Goal: Find specific page/section: Find specific page/section

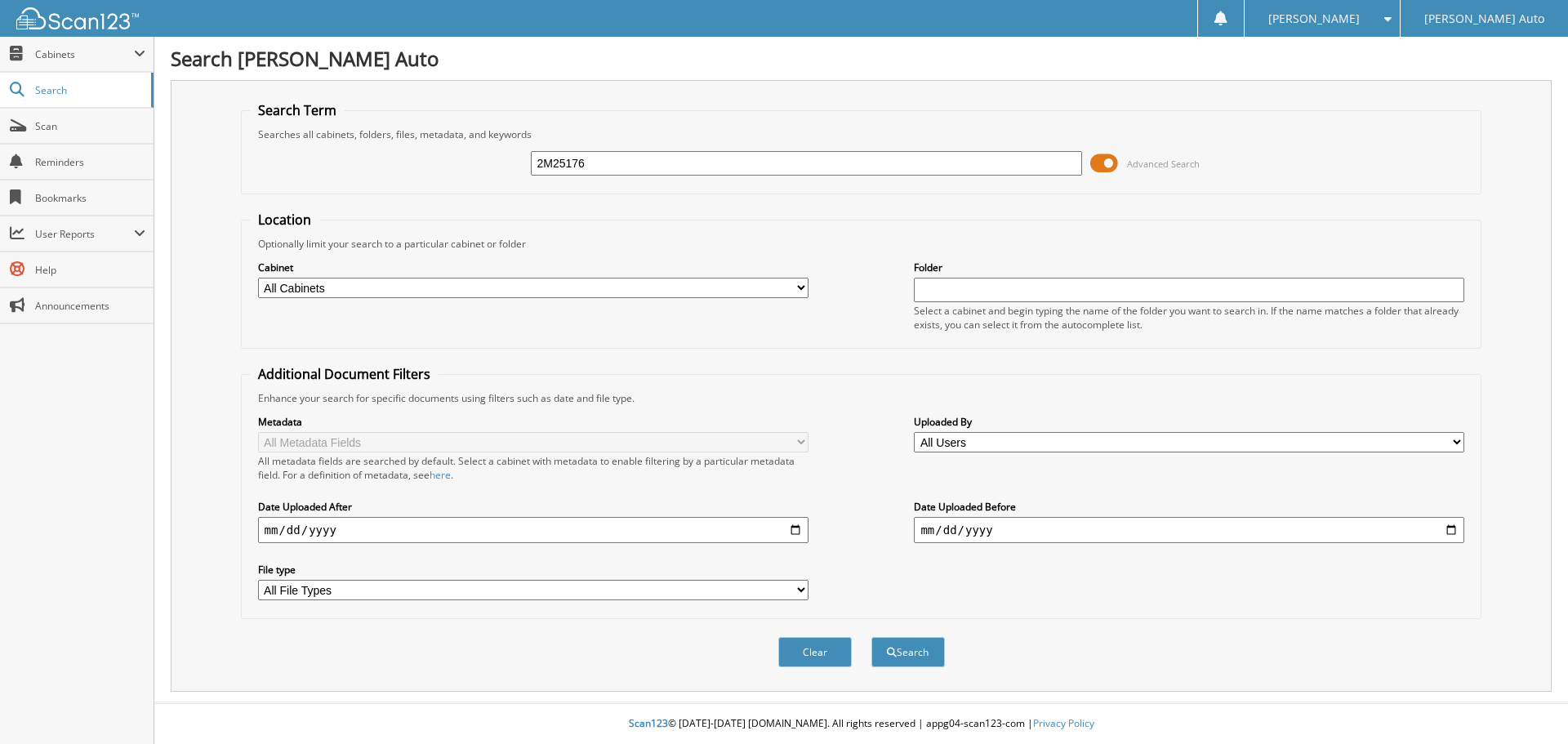
type input "2M25176"
click at [872, 637] on button "Search" at bounding box center [908, 652] width 74 height 30
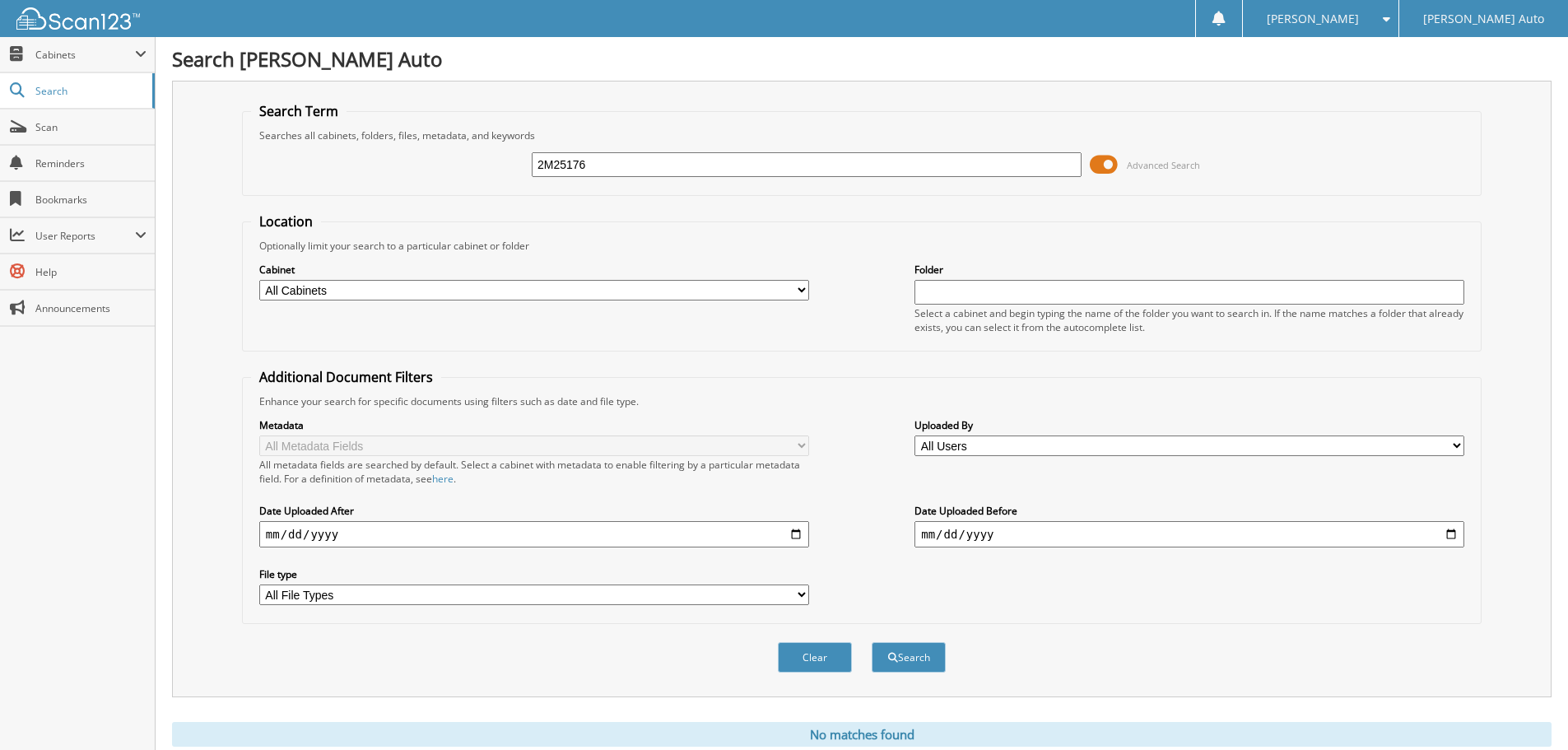
drag, startPoint x: 427, startPoint y: 153, endPoint x: 307, endPoint y: 164, distance: 120.5
click at [313, 171] on div "2M25176 Advanced Search" at bounding box center [862, 164] width 1221 height 44
drag, startPoint x: 591, startPoint y: 165, endPoint x: 454, endPoint y: 176, distance: 137.4
click at [454, 176] on div "[PERSON_NAME] Advanced Search" at bounding box center [862, 164] width 1221 height 44
type input "[PERSON_NAME]"
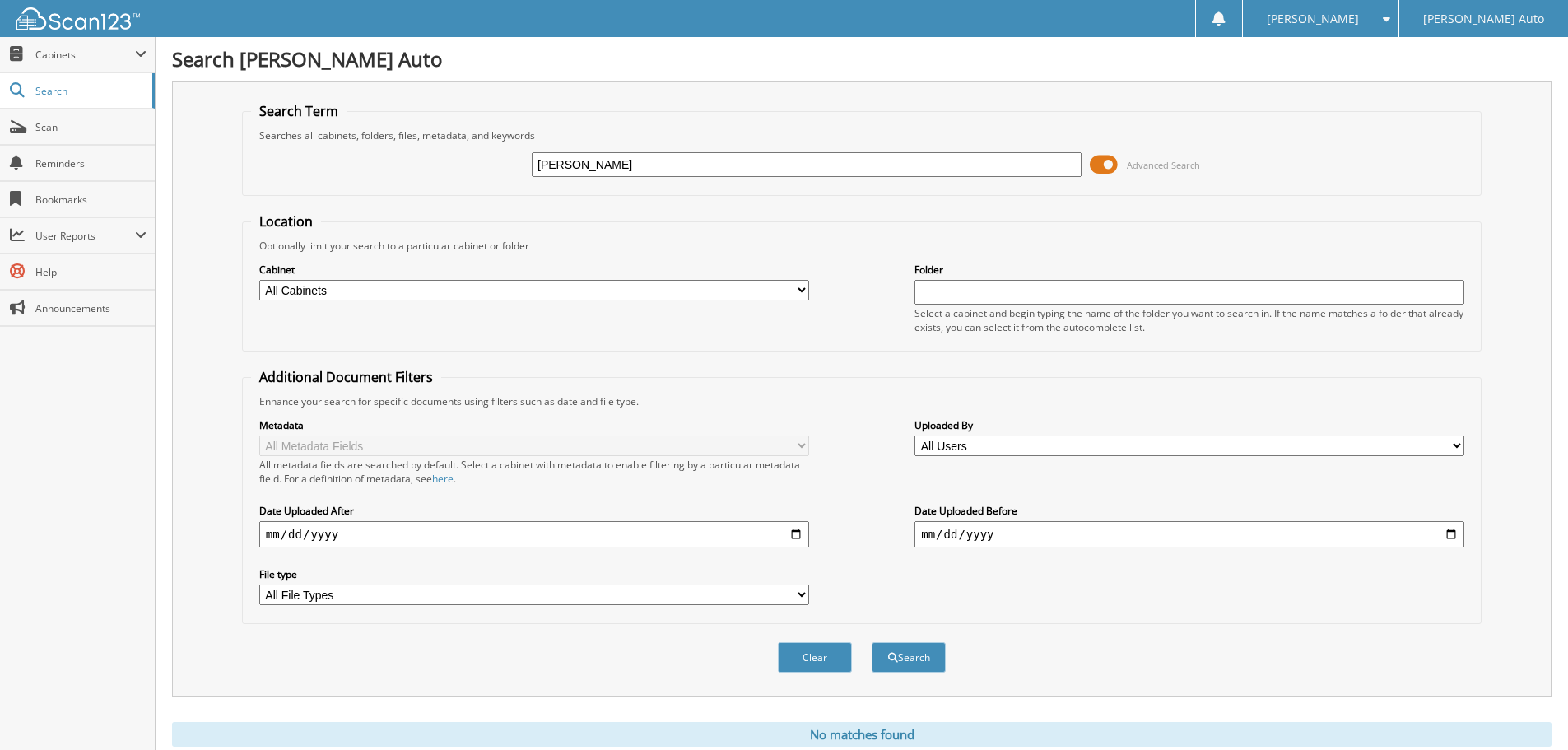
click at [872, 642] on button "Search" at bounding box center [908, 657] width 74 height 30
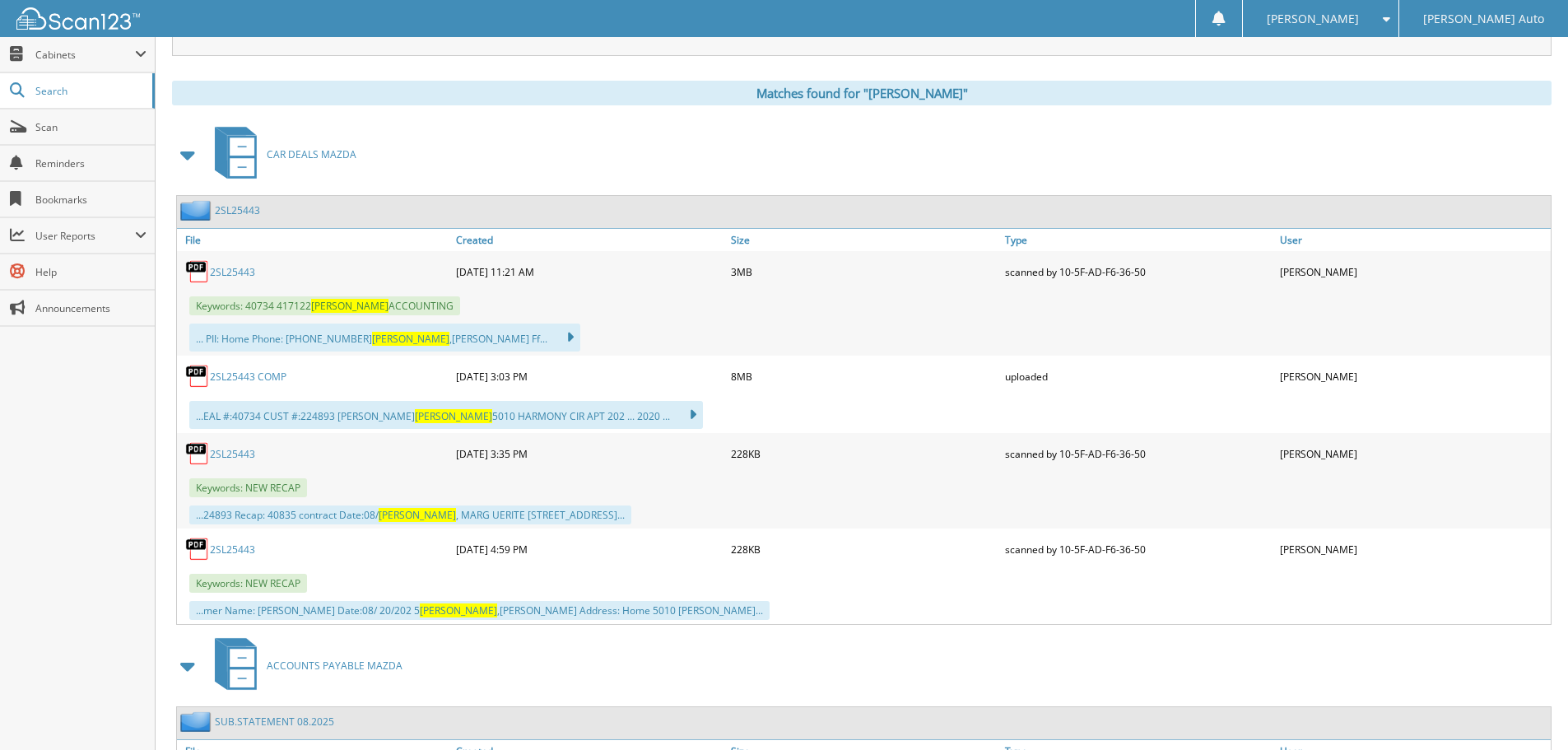
scroll to position [659, 0]
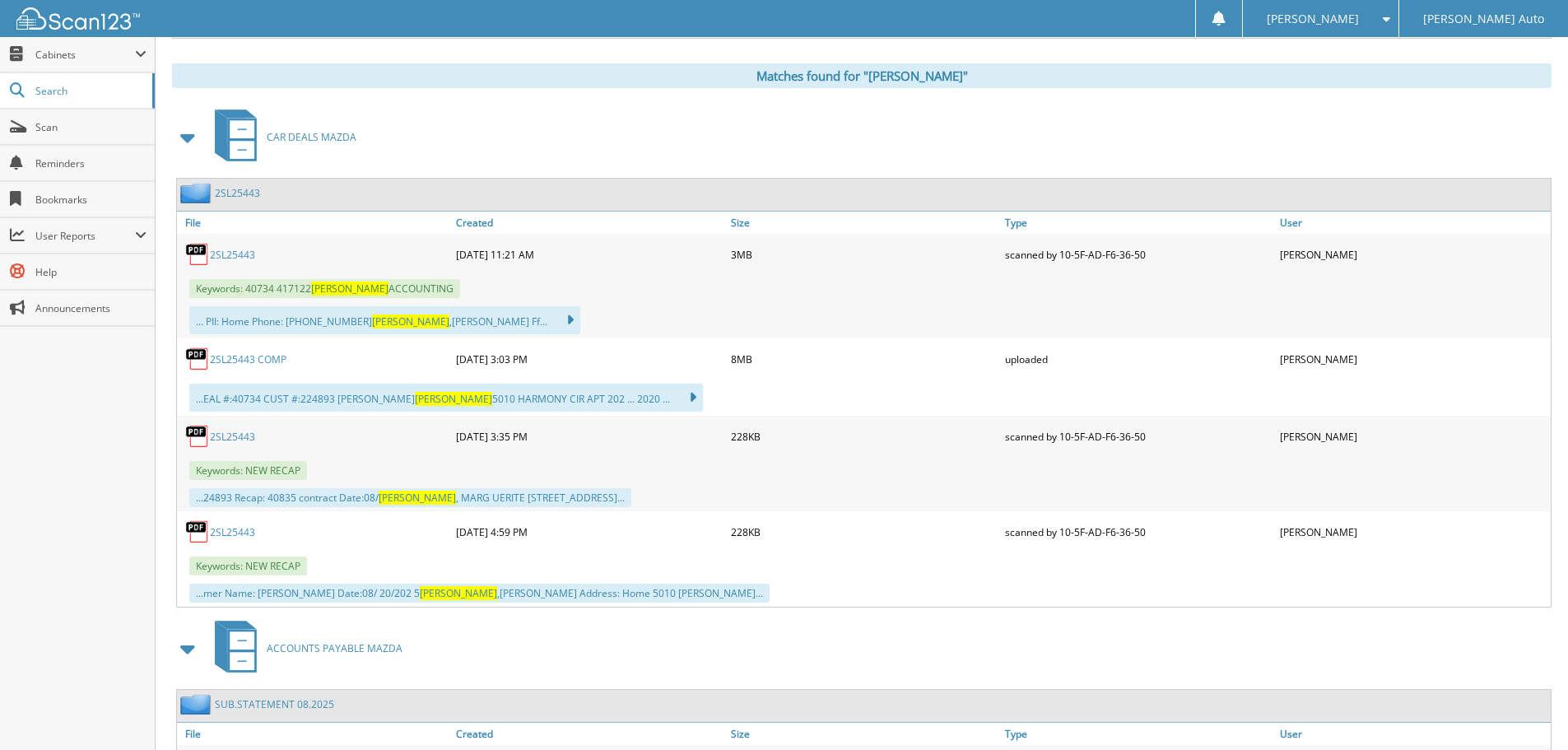
click at [232, 256] on link "2SL25443" at bounding box center [232, 255] width 45 height 14
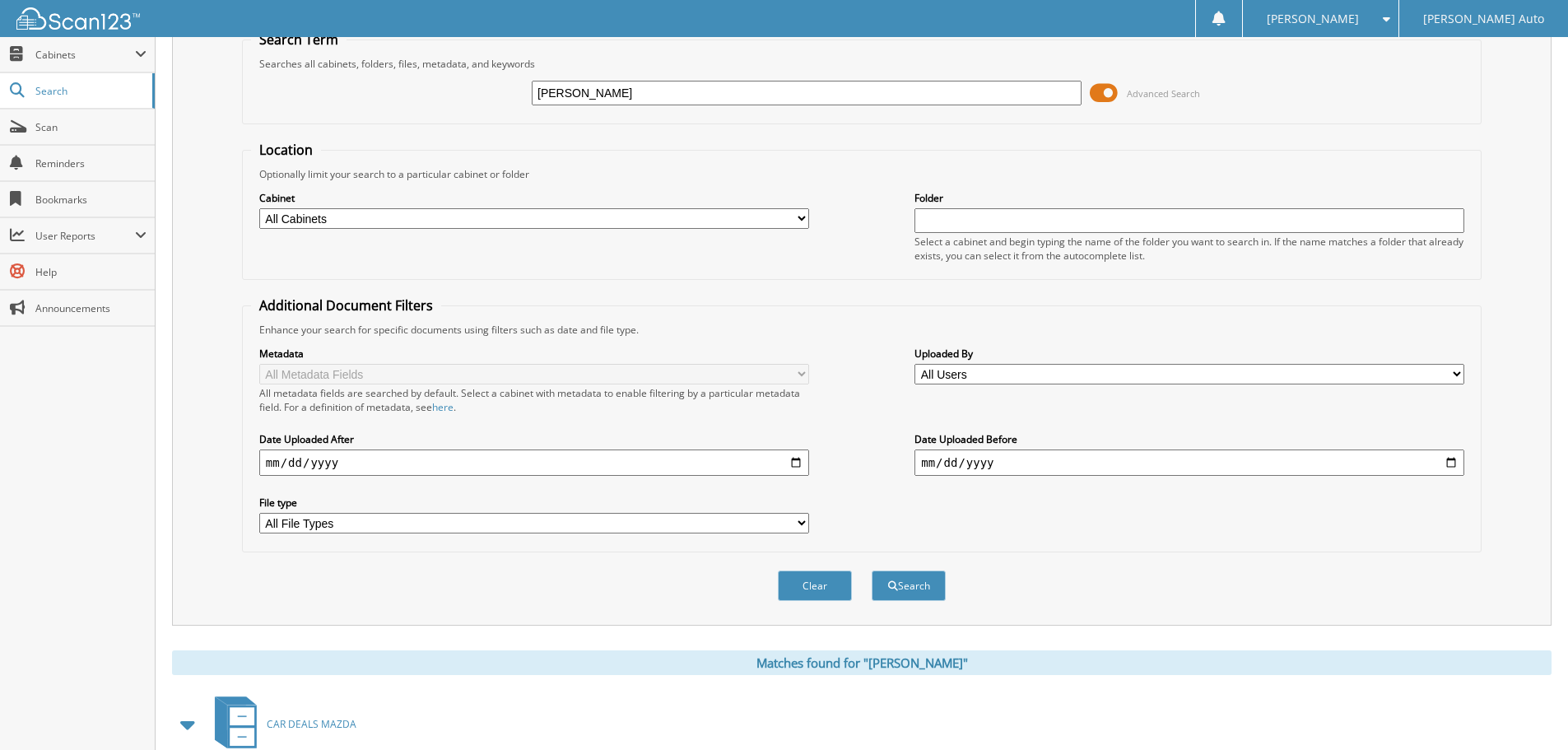
scroll to position [0, 0]
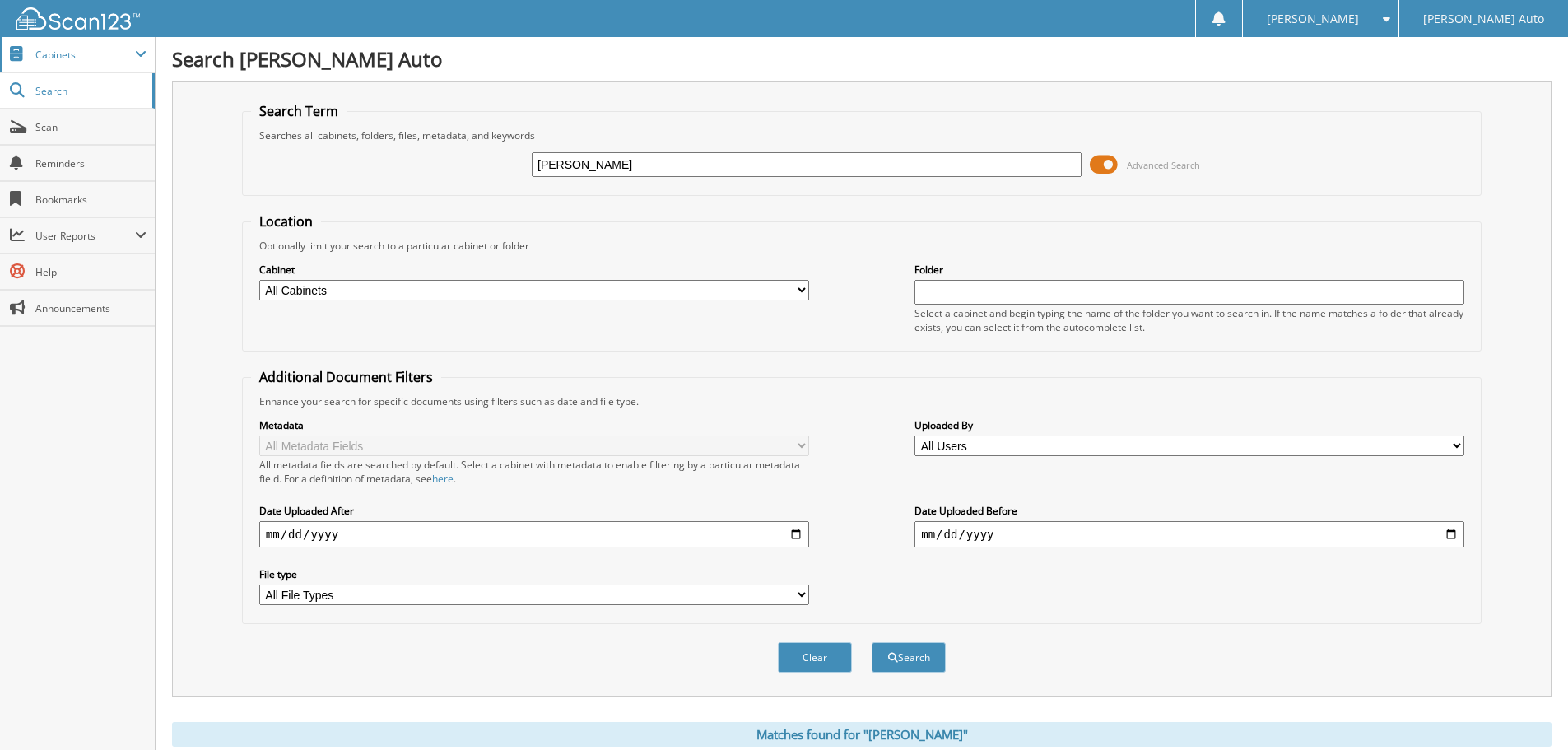
click at [83, 56] on span "Cabinets" at bounding box center [85, 55] width 100 height 14
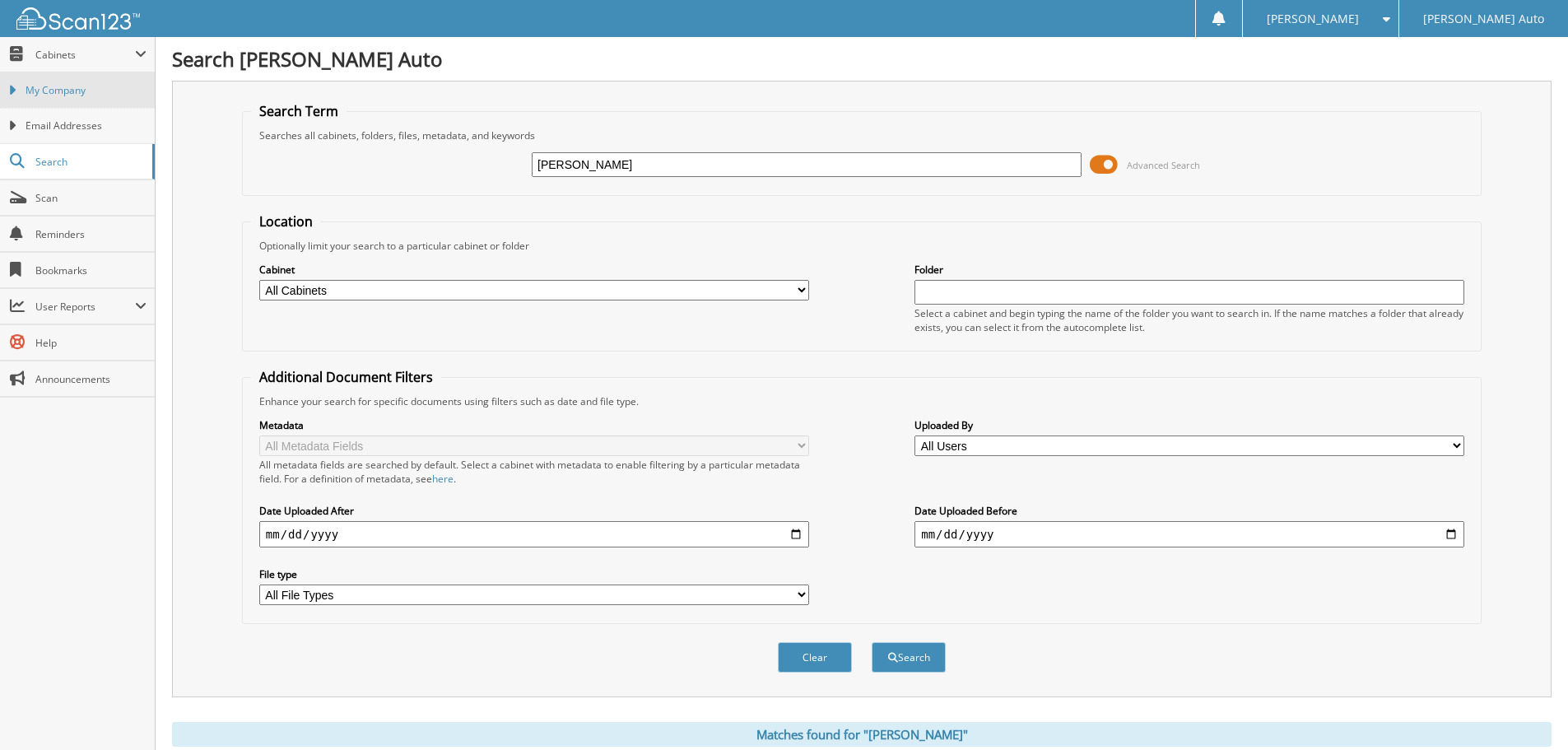
click at [97, 85] on span "My Company" at bounding box center [85, 90] width 121 height 15
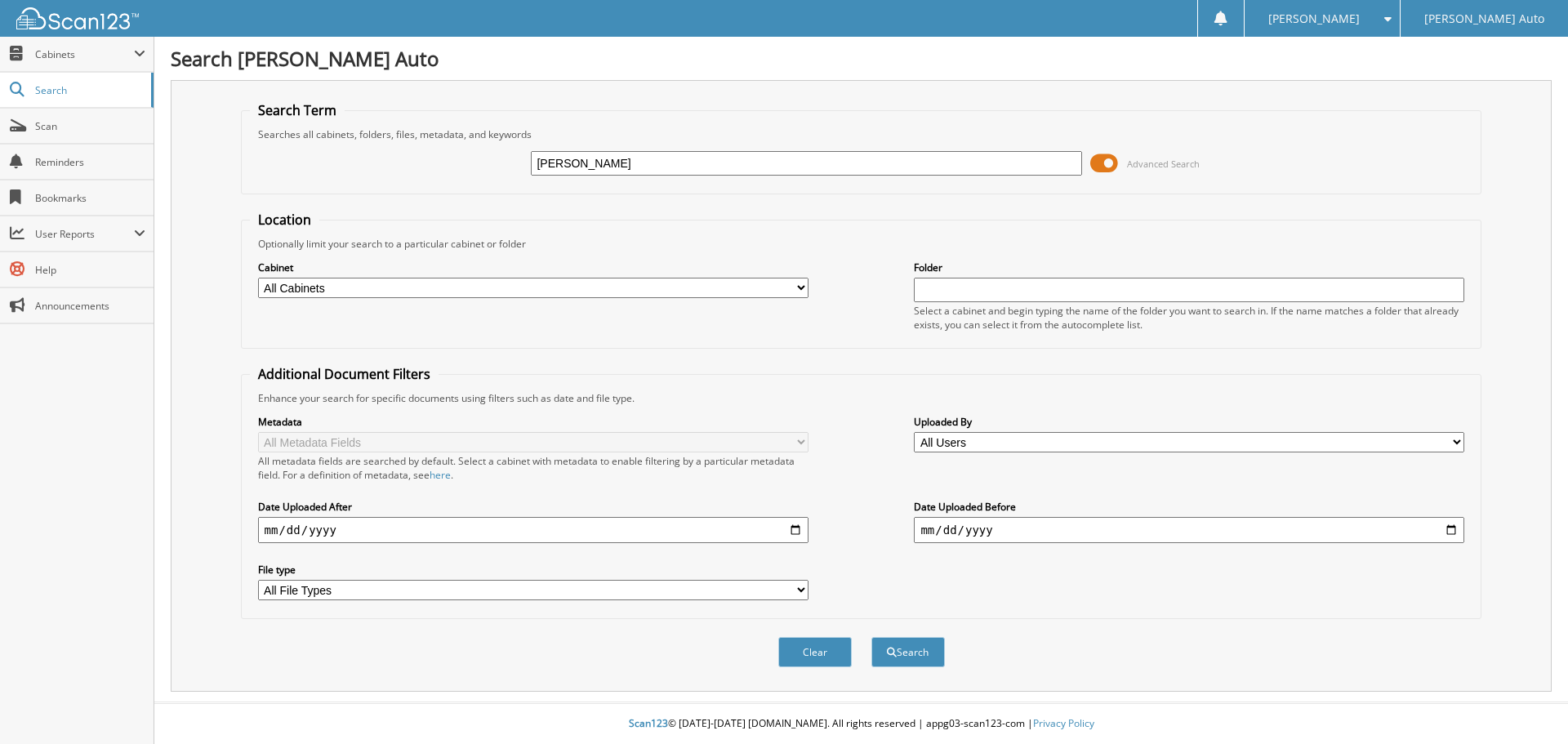
type input "FETZER"
click at [872, 637] on button "Search" at bounding box center [908, 652] width 74 height 30
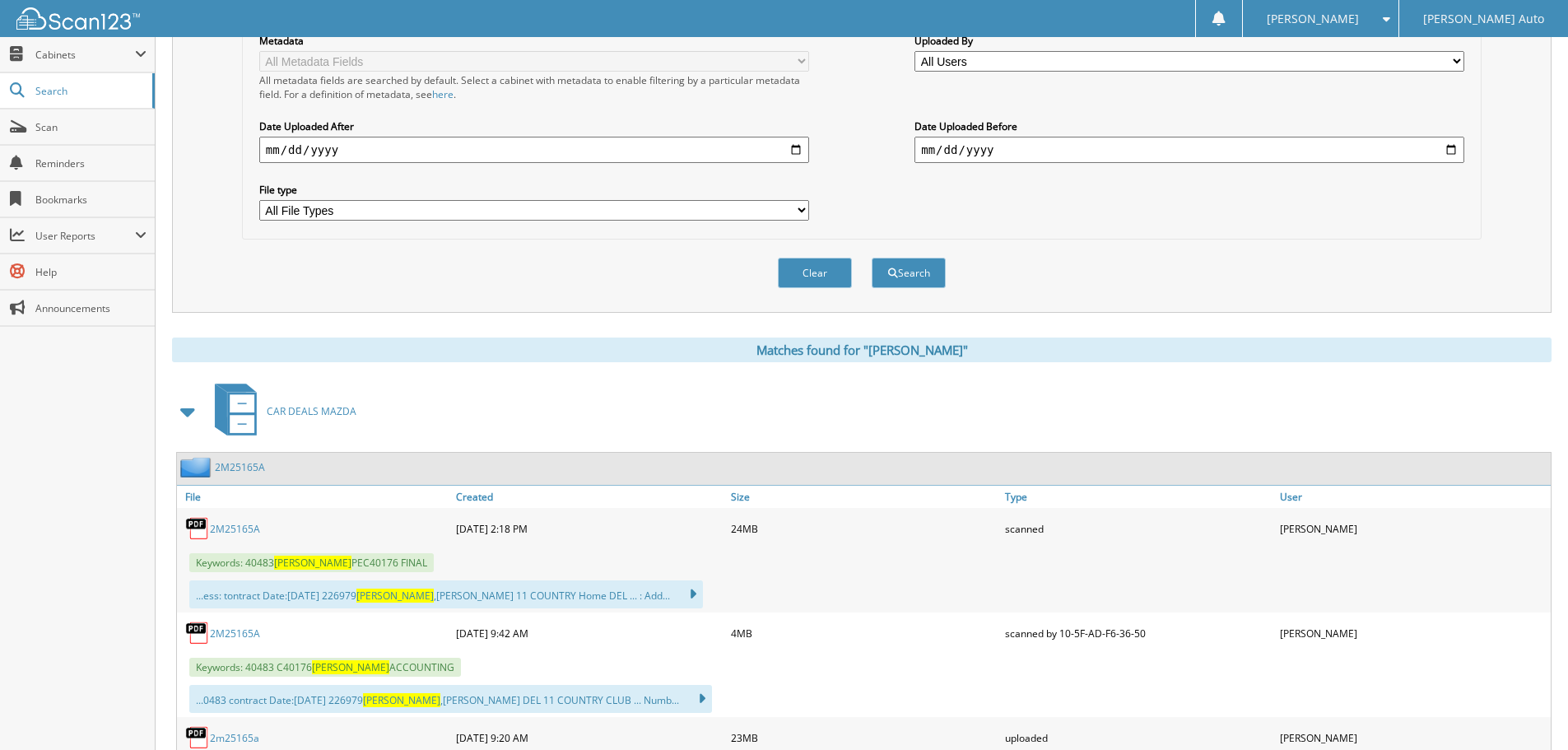
scroll to position [412, 0]
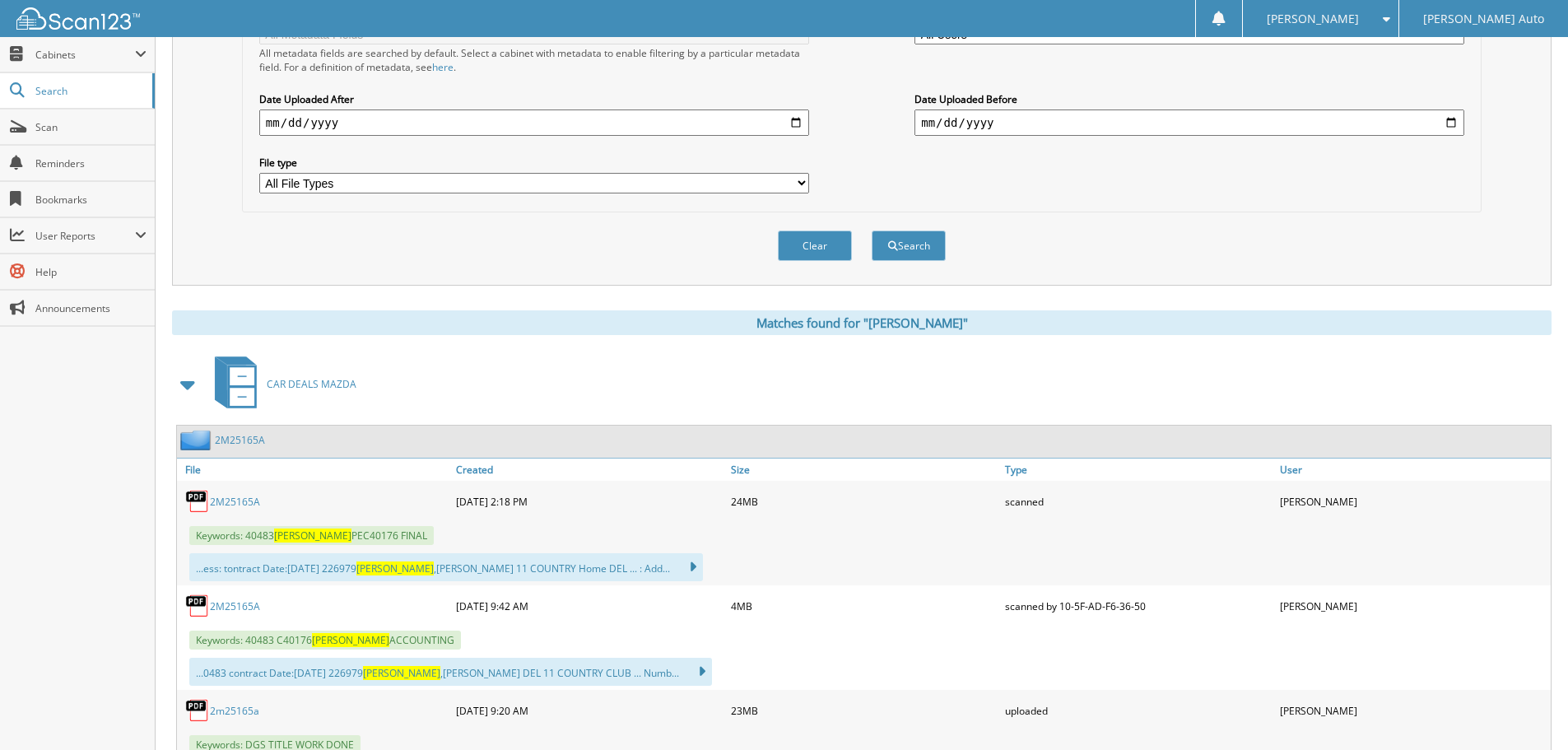
click at [186, 388] on span at bounding box center [188, 384] width 23 height 30
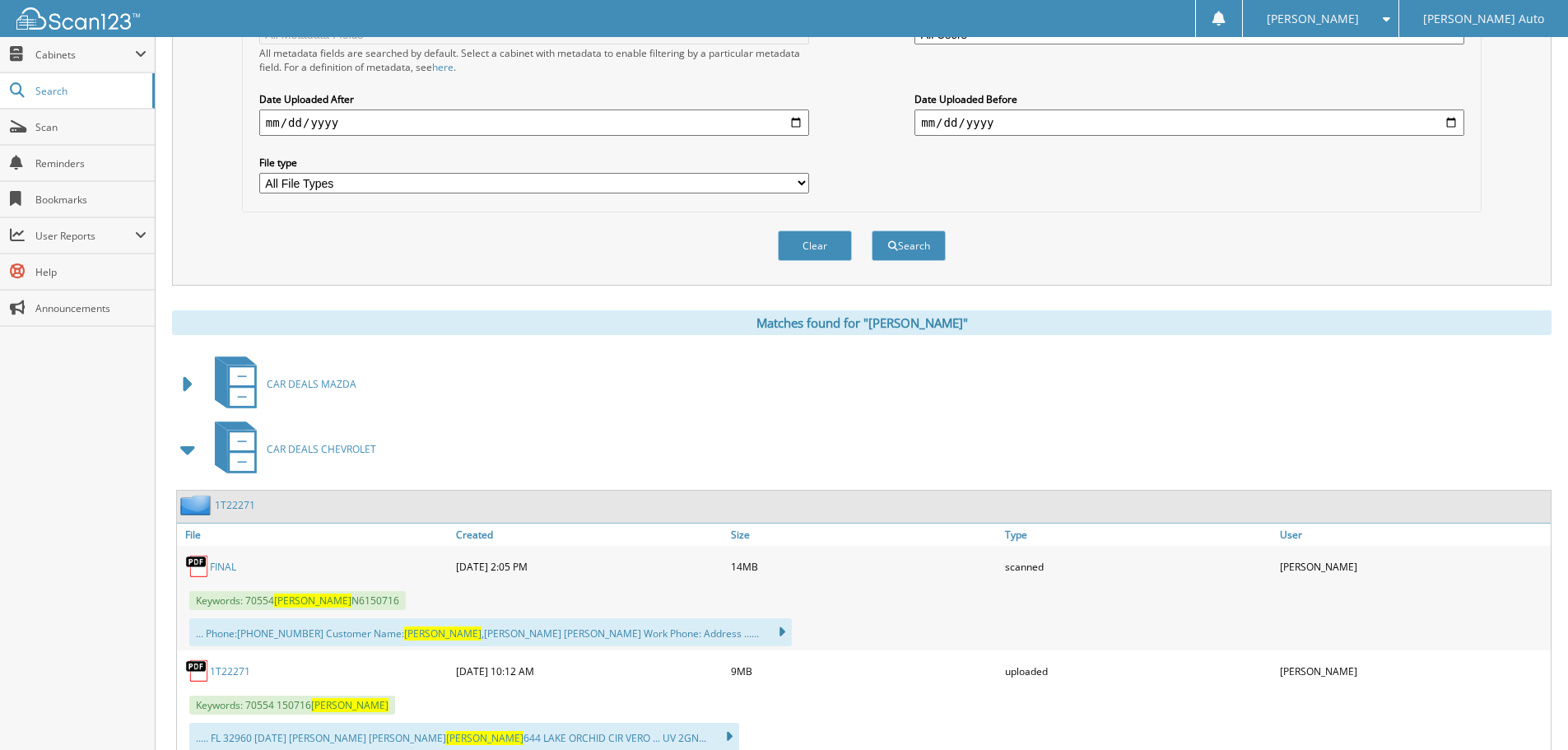
click at [193, 445] on span at bounding box center [188, 450] width 23 height 30
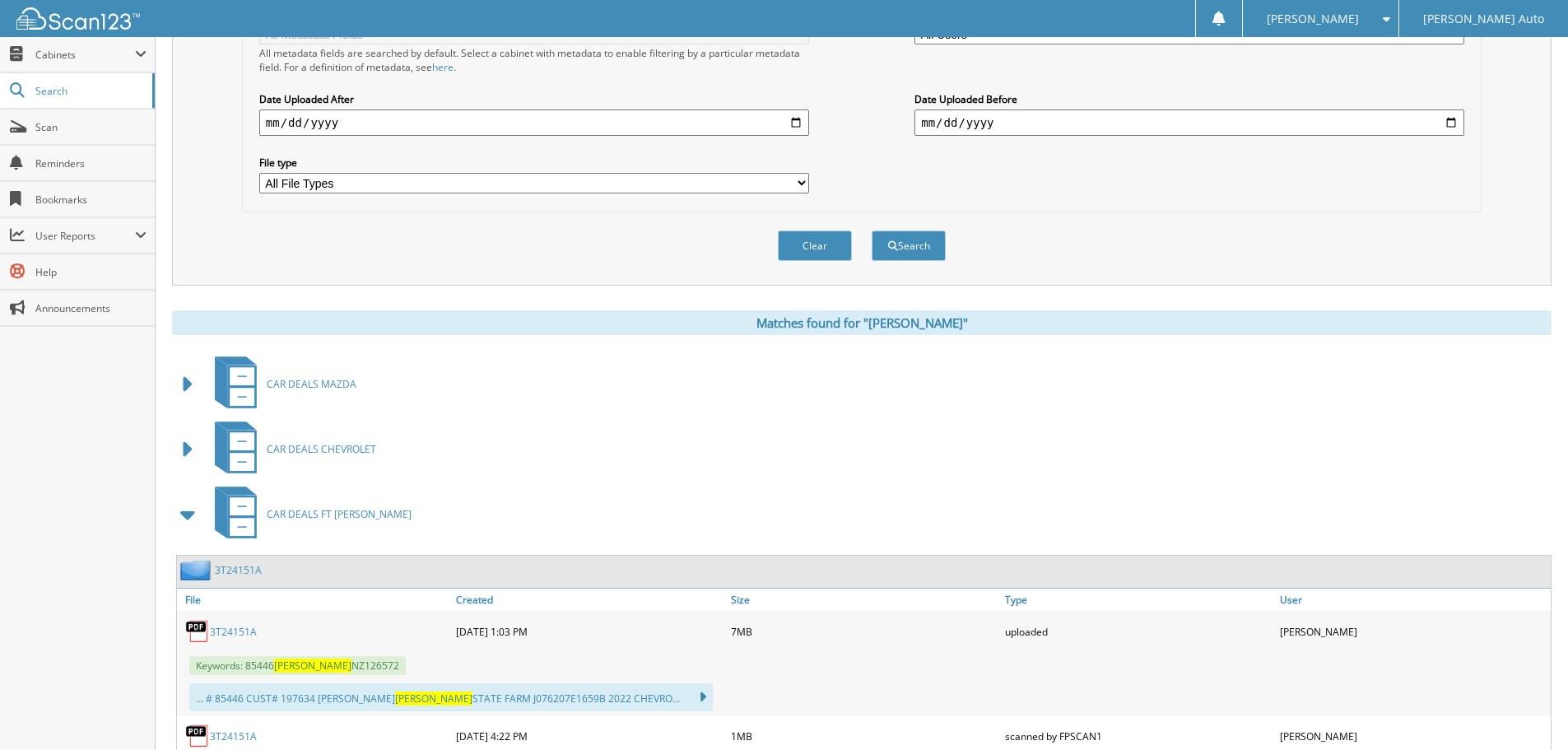
click at [190, 522] on span at bounding box center [188, 515] width 23 height 30
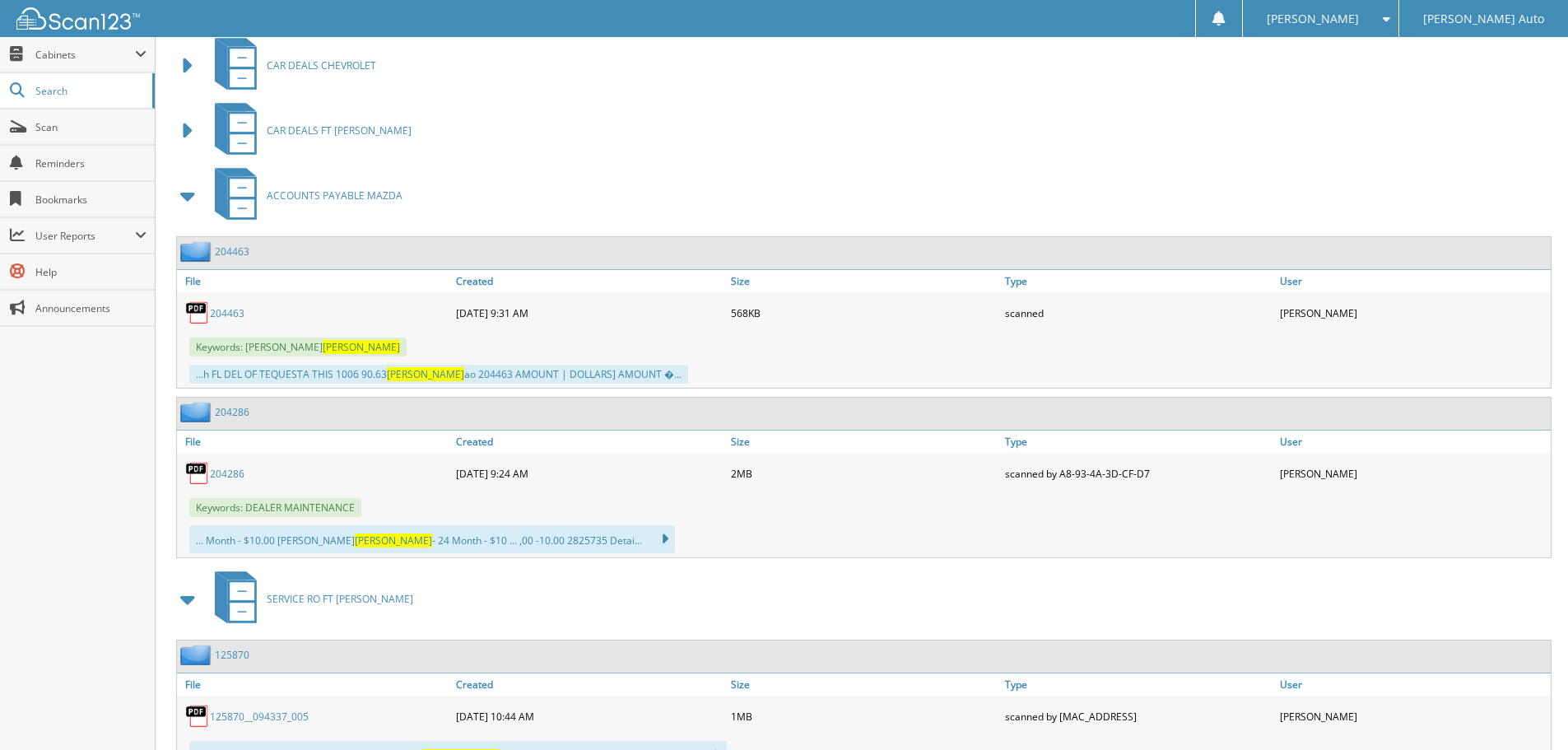
scroll to position [823, 0]
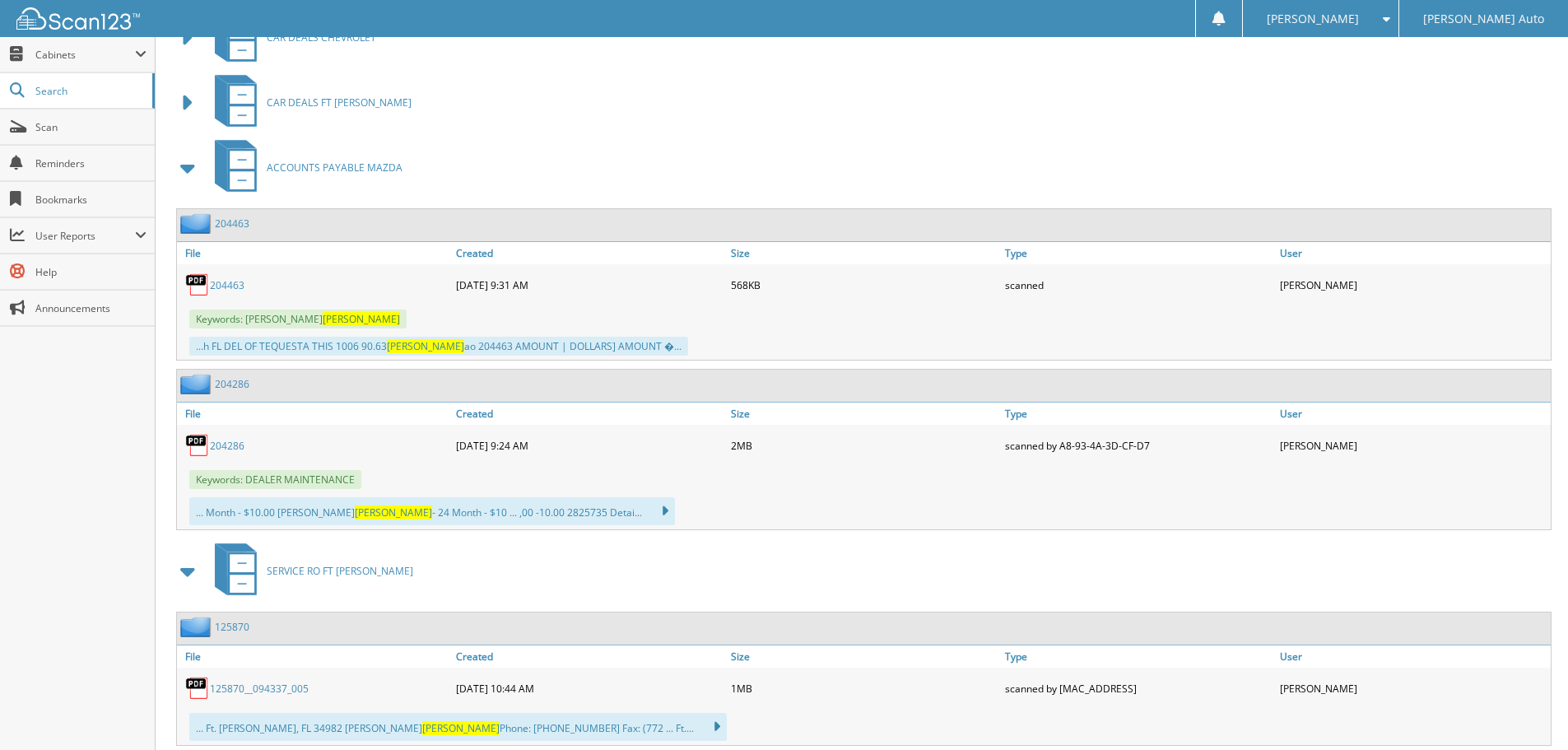
click at [229, 287] on link "204463" at bounding box center [226, 285] width 35 height 14
